Goal: Information Seeking & Learning: Learn about a topic

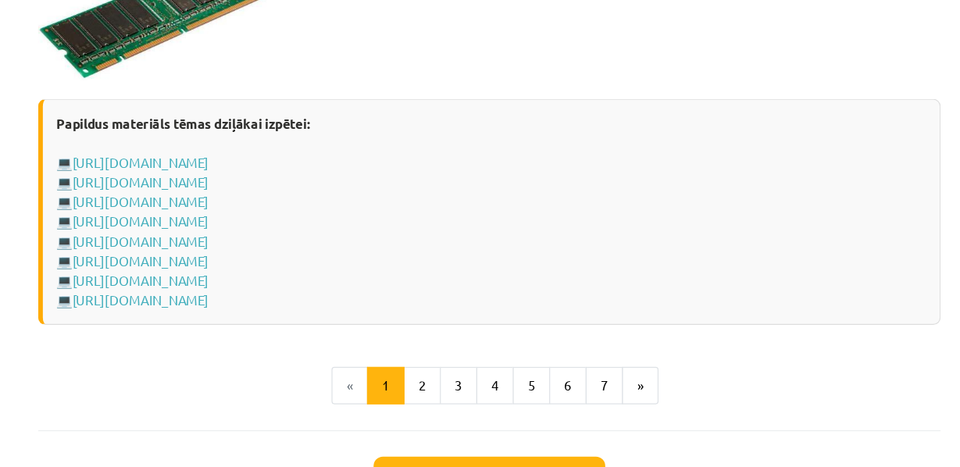
scroll to position [2805, 0]
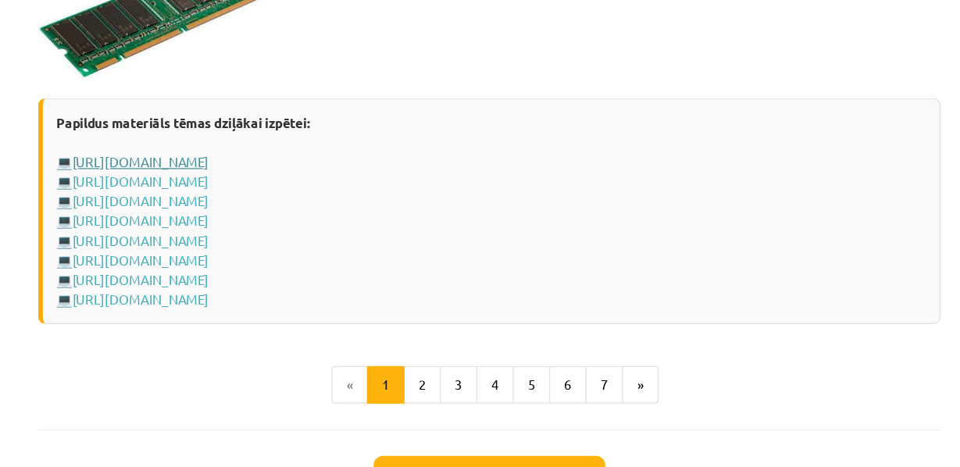
click at [246, 167] on link "[URL][DOMAIN_NAME]" at bounding box center [189, 160] width 114 height 14
click at [246, 184] on link "[URL][DOMAIN_NAME]" at bounding box center [189, 177] width 114 height 14
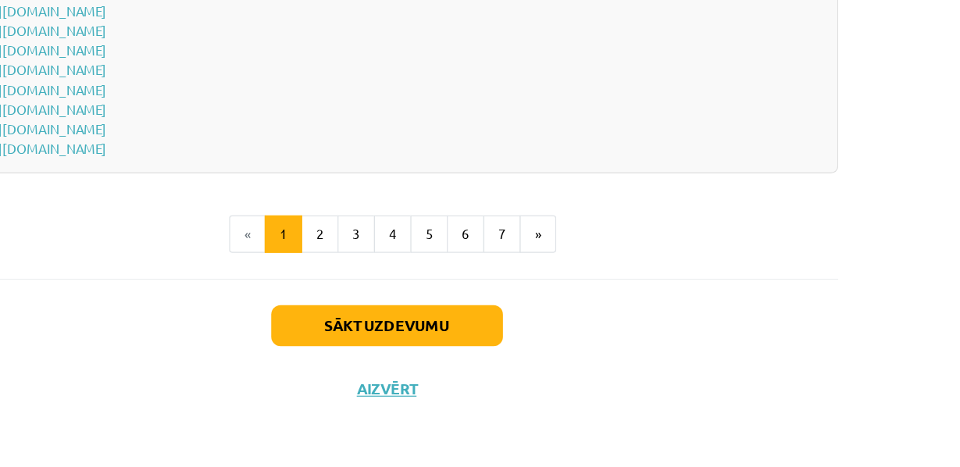
scroll to position [586, 0]
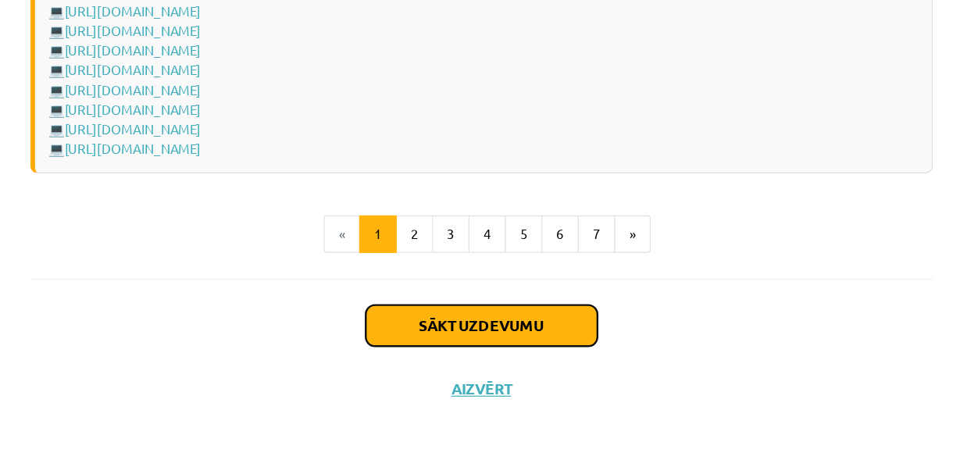
click at [447, 347] on button "Sākt uzdevumu" at bounding box center [481, 348] width 194 height 34
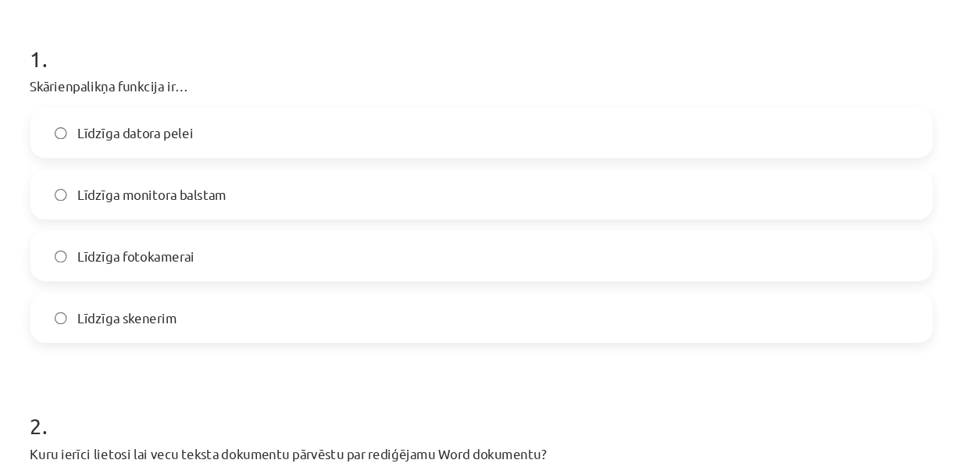
scroll to position [301, 0]
click at [302, 128] on label "Līdzīga datora pelei" at bounding box center [481, 110] width 752 height 39
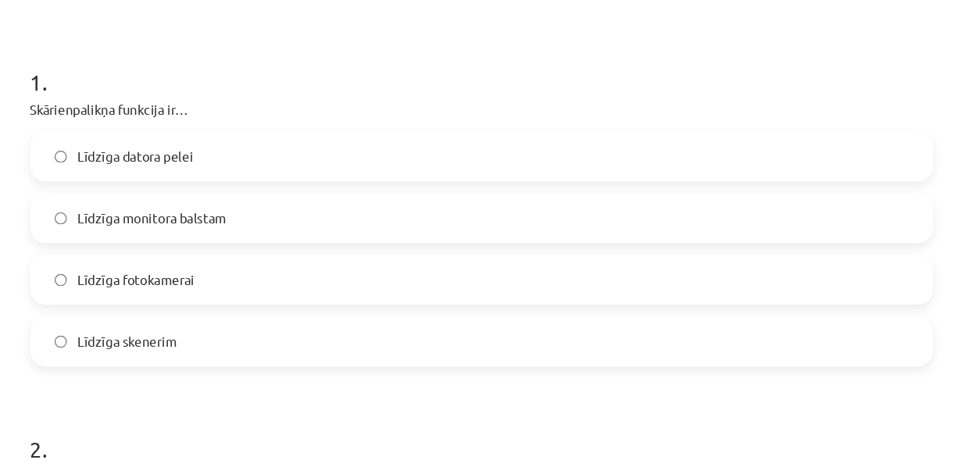
scroll to position [283, 0]
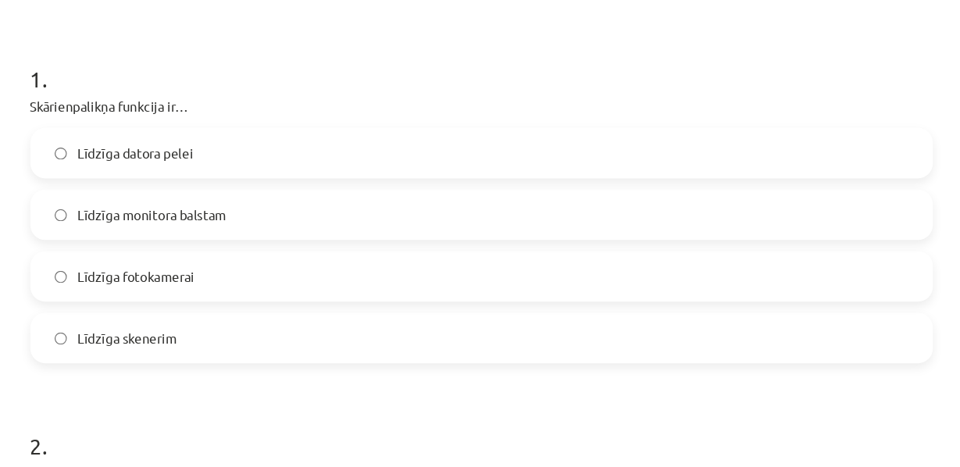
click at [144, 188] on span "Līdzīga monitora balstam" at bounding box center [205, 180] width 124 height 16
click at [315, 77] on h1 "1 ." at bounding box center [480, 52] width 755 height 48
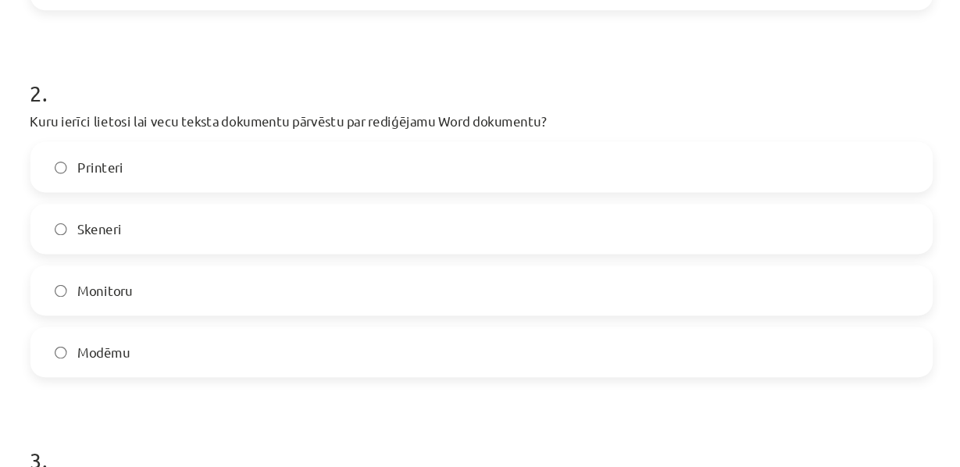
scroll to position [618, 0]
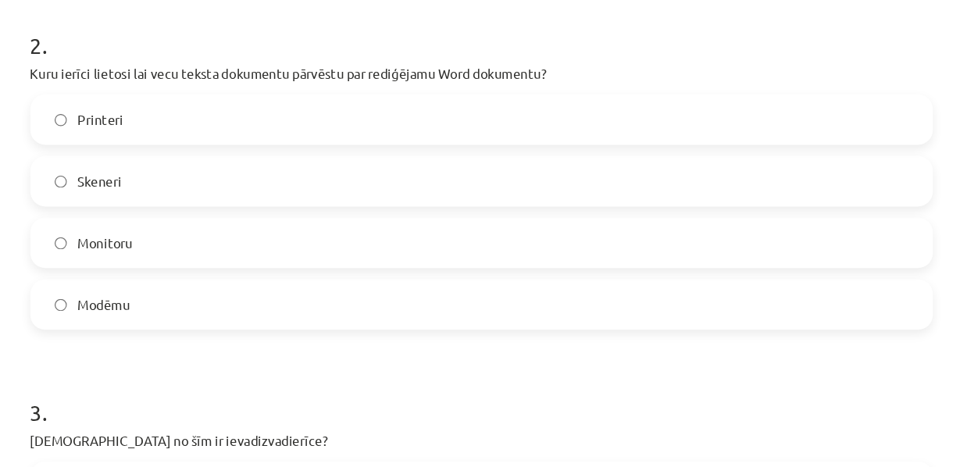
click at [170, 223] on label "Monitoru" at bounding box center [481, 203] width 752 height 39
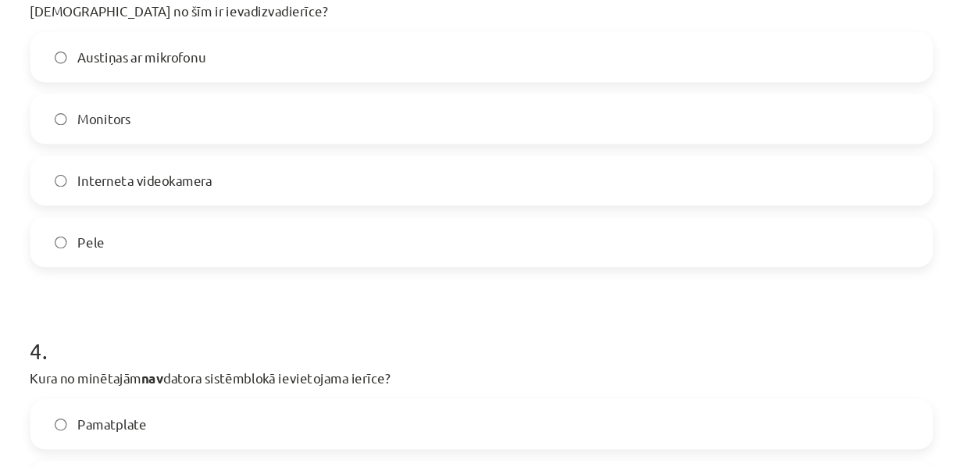
scroll to position [977, 0]
click at [197, 119] on label "Monitors" at bounding box center [481, 99] width 752 height 39
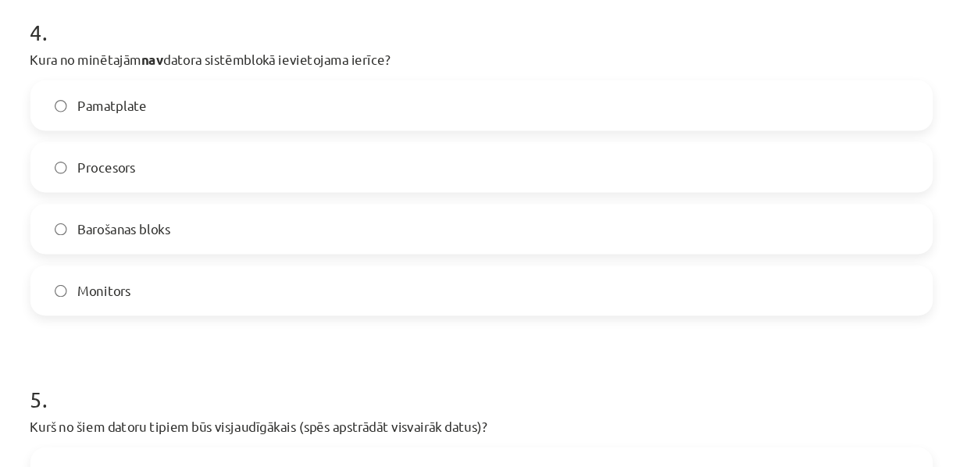
scroll to position [1247, 0]
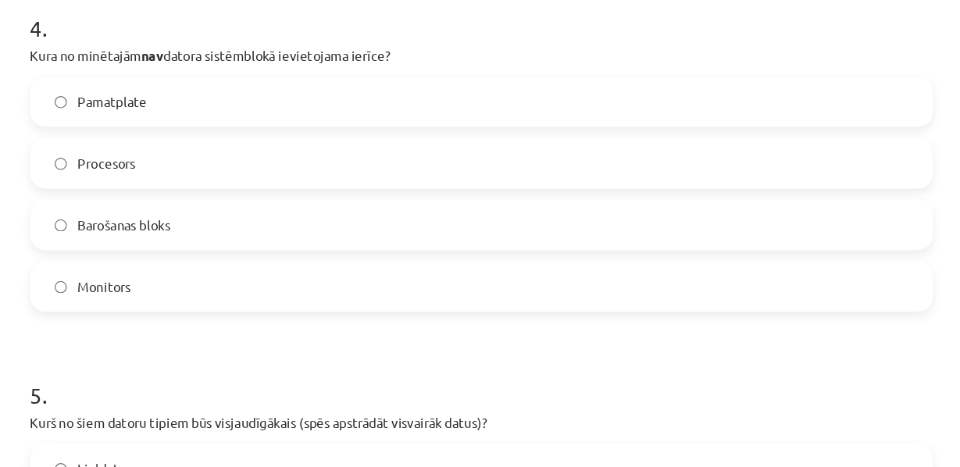
click at [204, 197] on span "Barošanas bloks" at bounding box center [181, 188] width 77 height 16
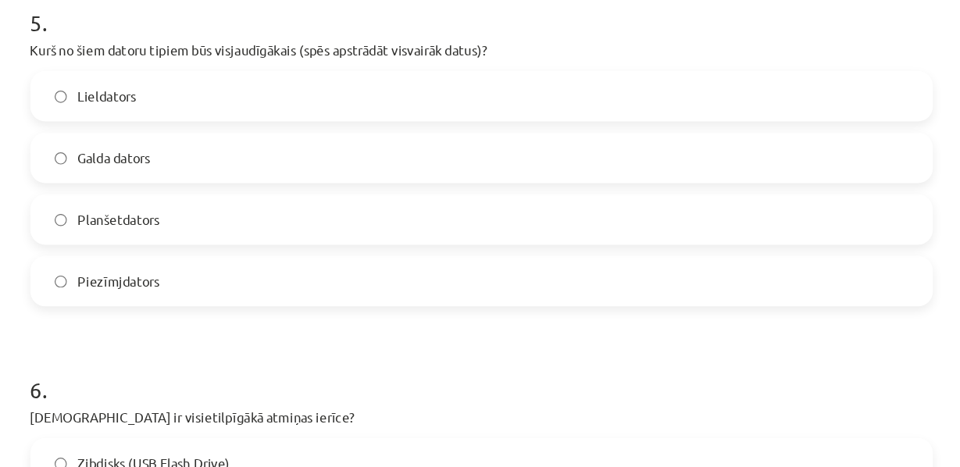
scroll to position [1560, 0]
click at [186, 101] on div "Lieldators" at bounding box center [480, 80] width 755 height 42
click at [185, 140] on span "Galda dators" at bounding box center [173, 131] width 61 height 16
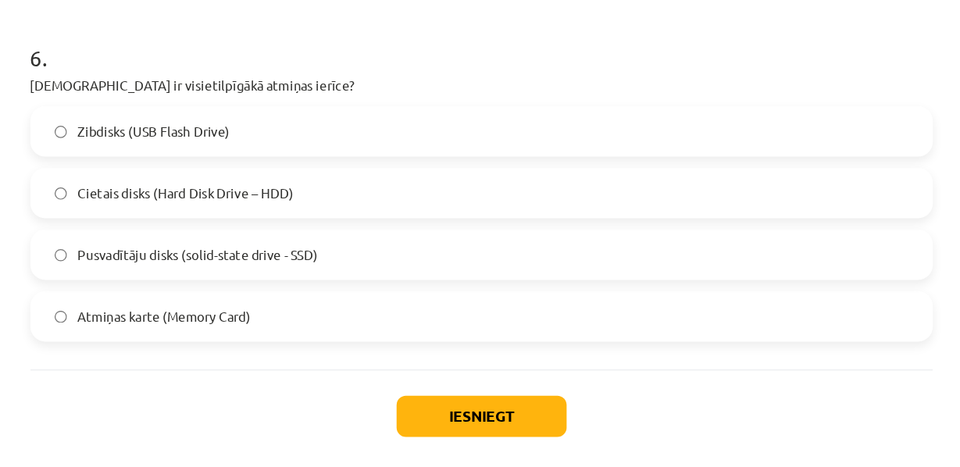
scroll to position [1889, 0]
click at [202, 273] on span "Atmiņas karte (Memory Card)" at bounding box center [215, 265] width 145 height 16
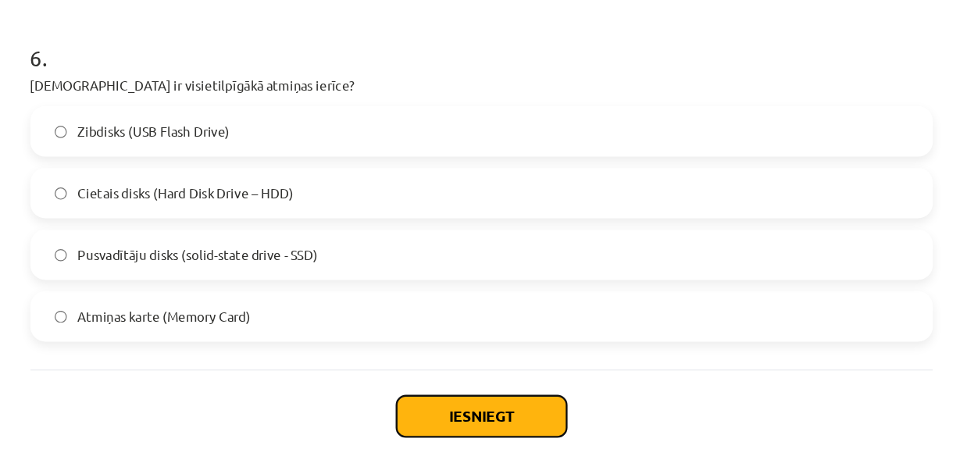
click at [518, 366] on button "Iesniegt" at bounding box center [480, 348] width 142 height 34
